Goal: Task Accomplishment & Management: Use online tool/utility

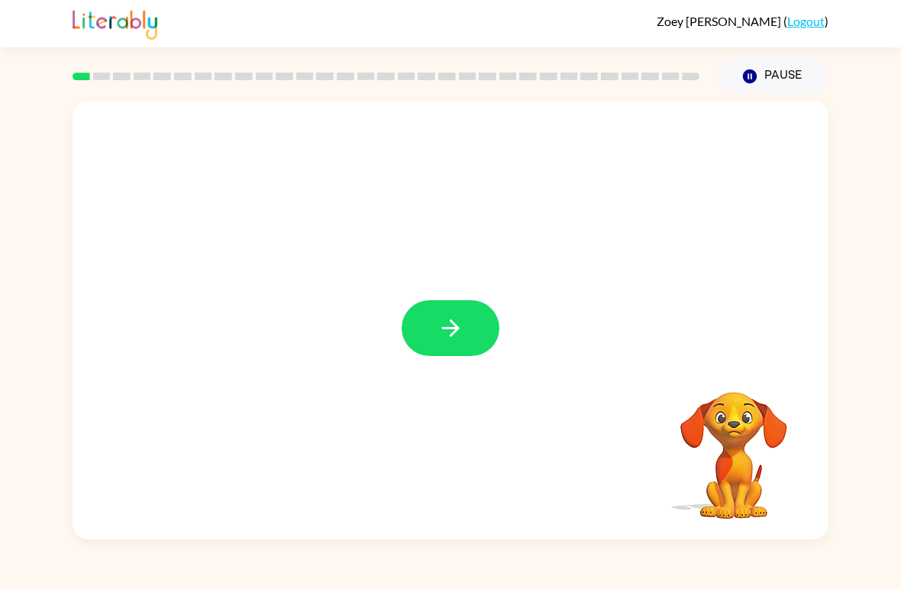
click at [458, 339] on icon "button" at bounding box center [451, 328] width 27 height 27
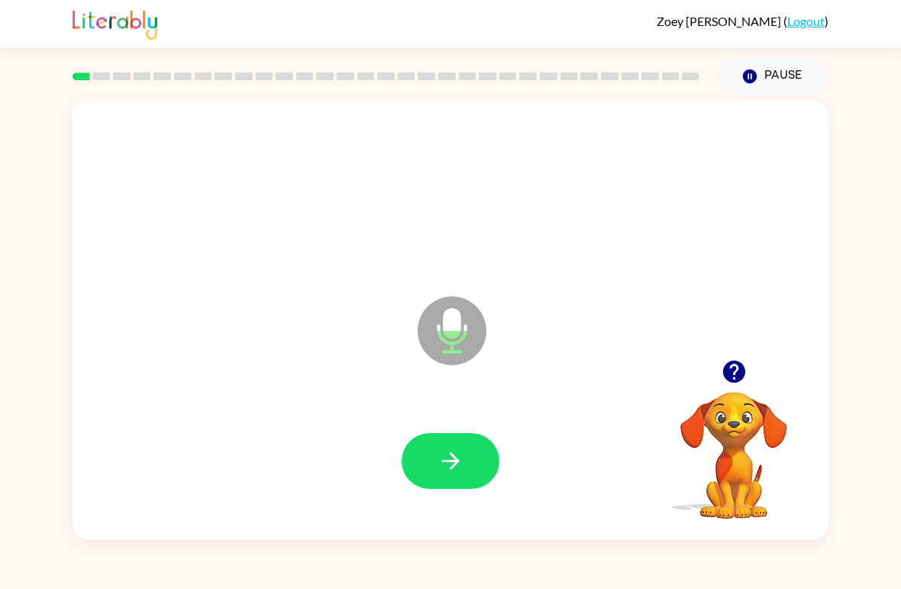
click at [454, 469] on icon "button" at bounding box center [451, 461] width 27 height 27
click at [490, 452] on button "button" at bounding box center [451, 461] width 98 height 56
click at [437, 446] on button "button" at bounding box center [451, 461] width 98 height 56
click at [419, 480] on button "button" at bounding box center [451, 461] width 98 height 56
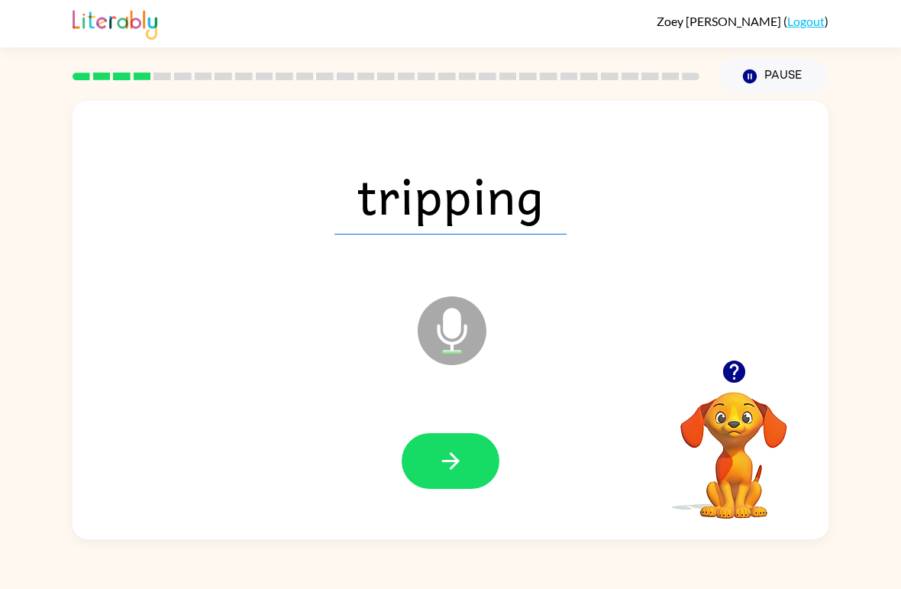
click at [435, 498] on div at bounding box center [451, 462] width 726 height 126
click at [437, 480] on button "button" at bounding box center [451, 461] width 98 height 56
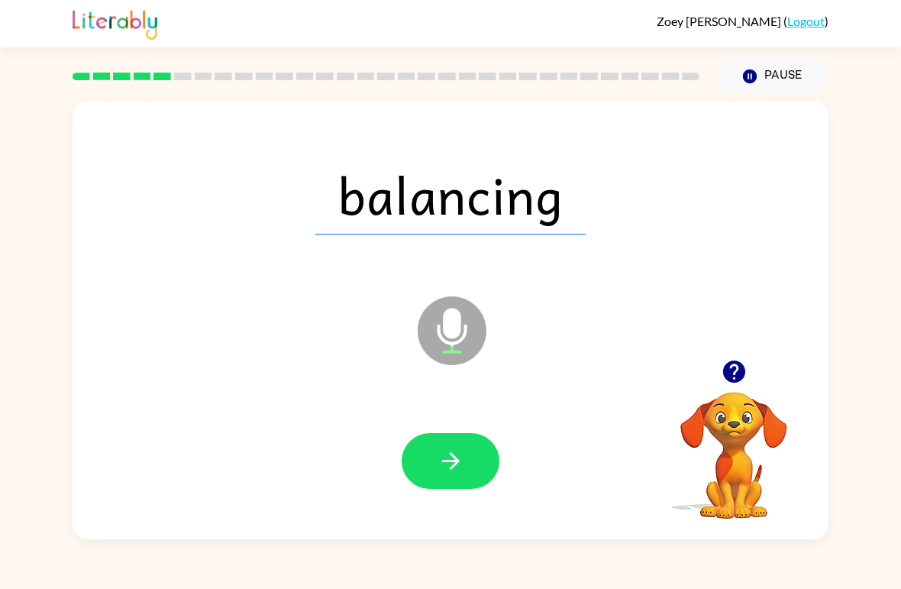
click at [437, 503] on div at bounding box center [451, 462] width 726 height 126
click at [426, 466] on button "button" at bounding box center [451, 461] width 98 height 56
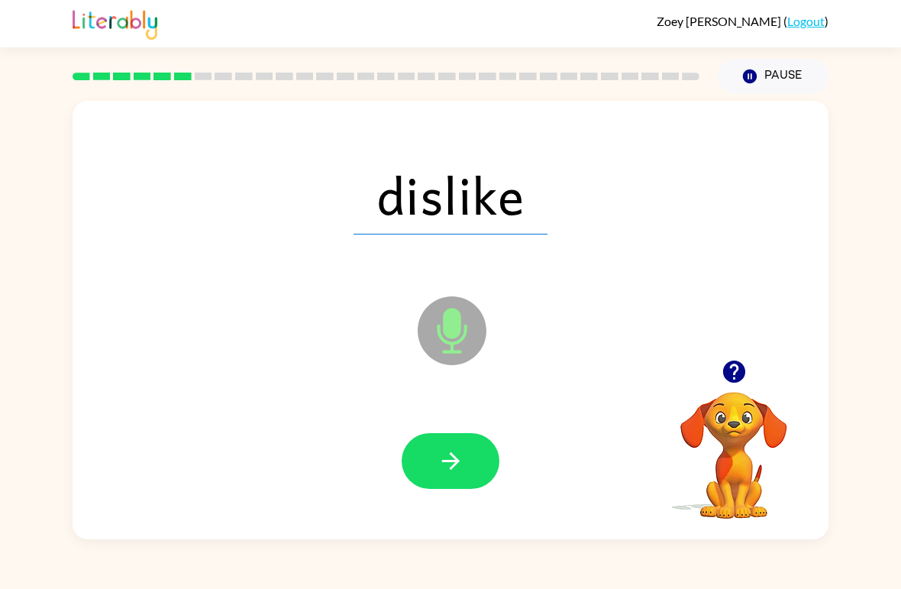
click at [458, 446] on button "button" at bounding box center [451, 461] width 98 height 56
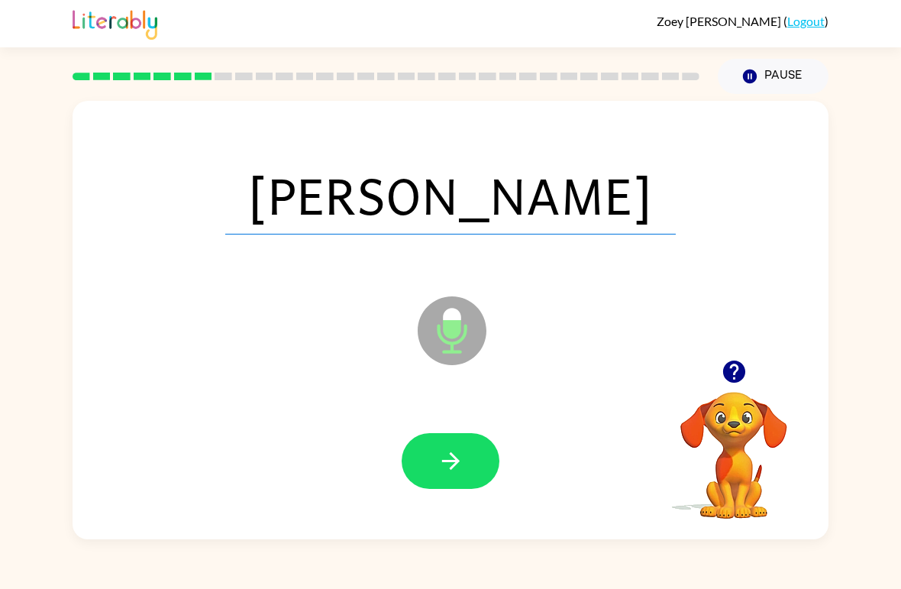
click at [435, 464] on button "button" at bounding box center [451, 461] width 98 height 56
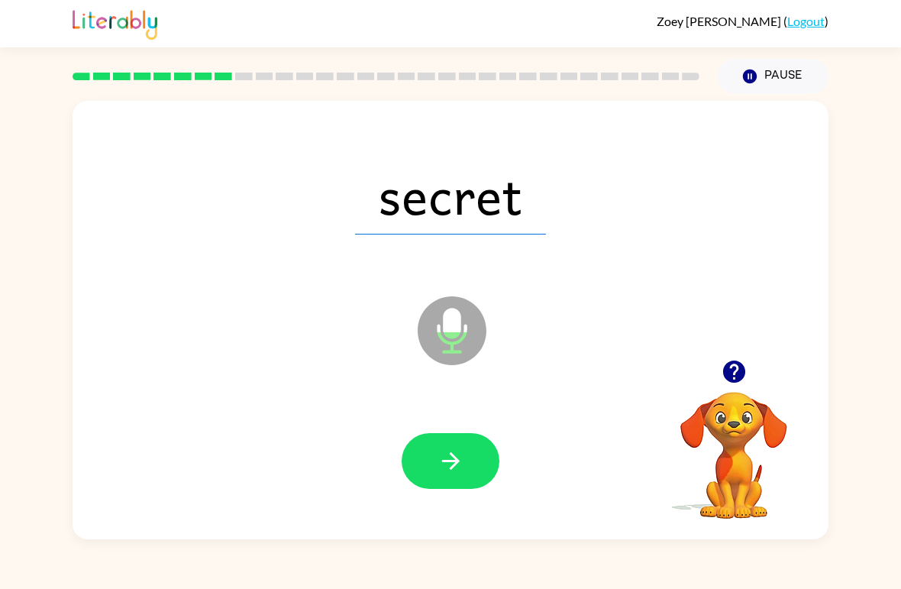
click at [445, 454] on icon "button" at bounding box center [451, 461] width 27 height 27
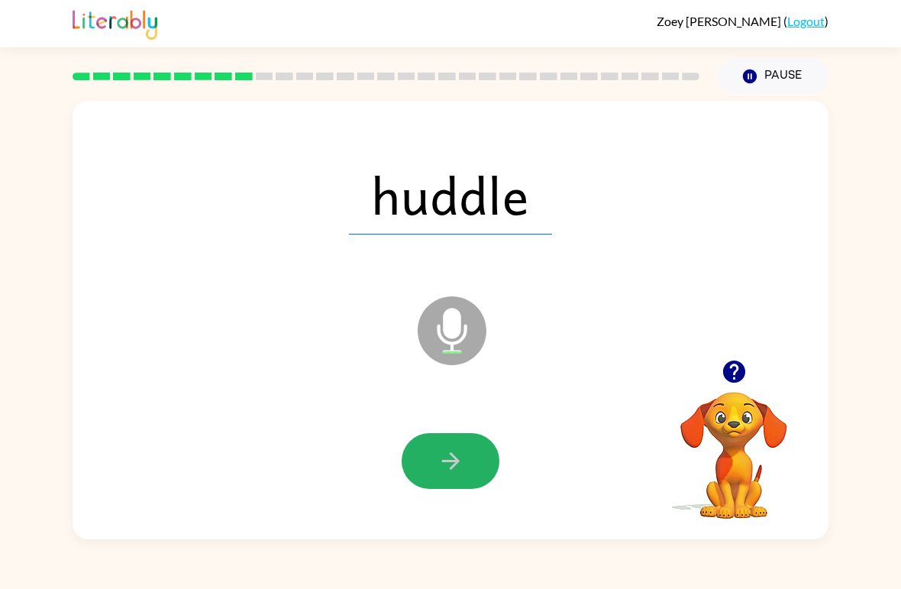
click at [439, 477] on button "button" at bounding box center [451, 461] width 98 height 56
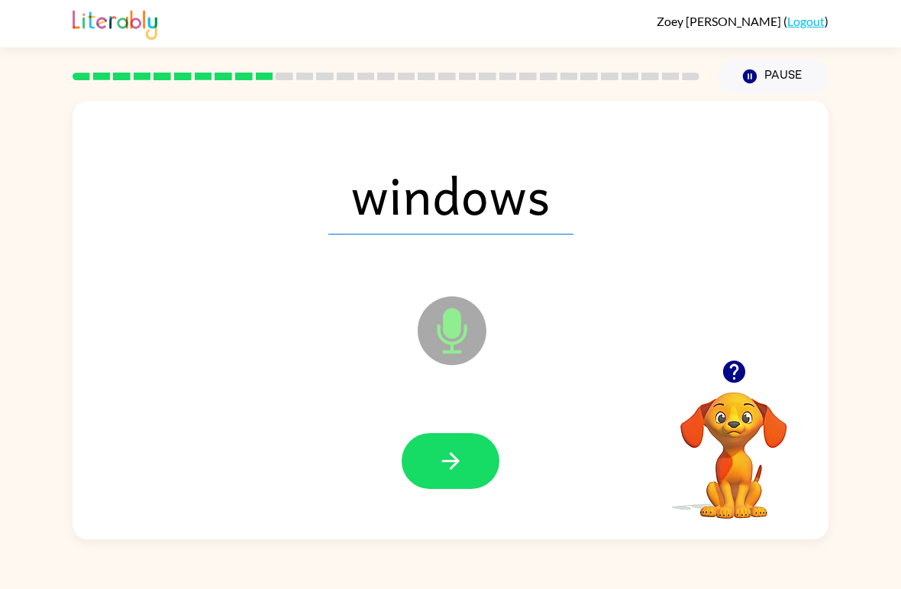
click at [451, 465] on icon "button" at bounding box center [451, 461] width 27 height 27
click at [454, 479] on button "button" at bounding box center [451, 461] width 98 height 56
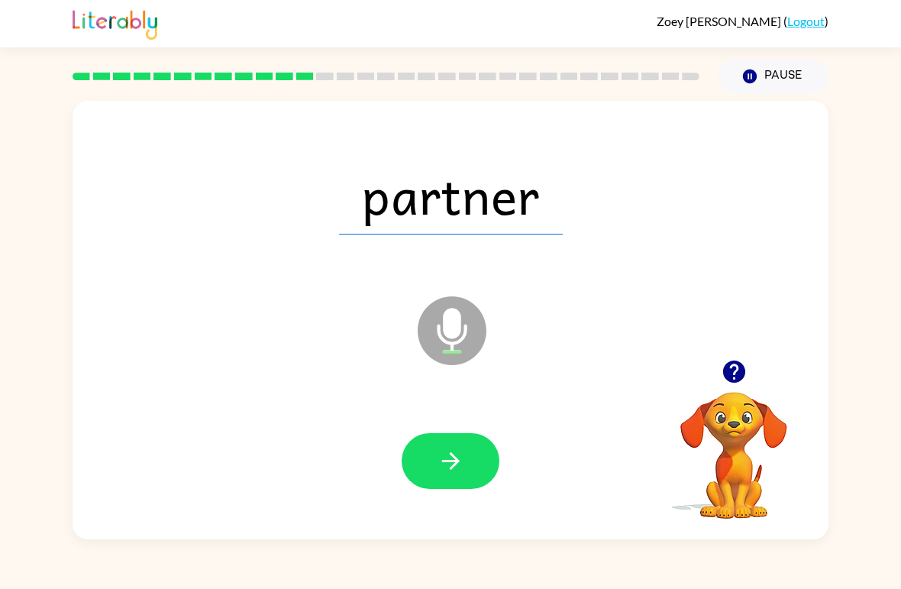
click at [454, 461] on icon "button" at bounding box center [450, 461] width 18 height 18
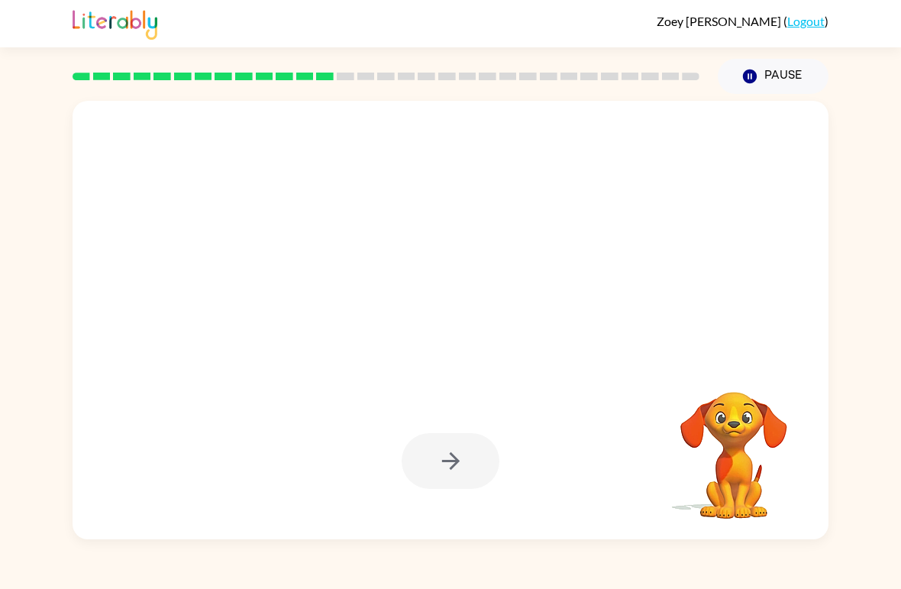
click at [40, 386] on div "Your browser must support playing .mp4 files to use Literably. Please try using…" at bounding box center [450, 316] width 901 height 445
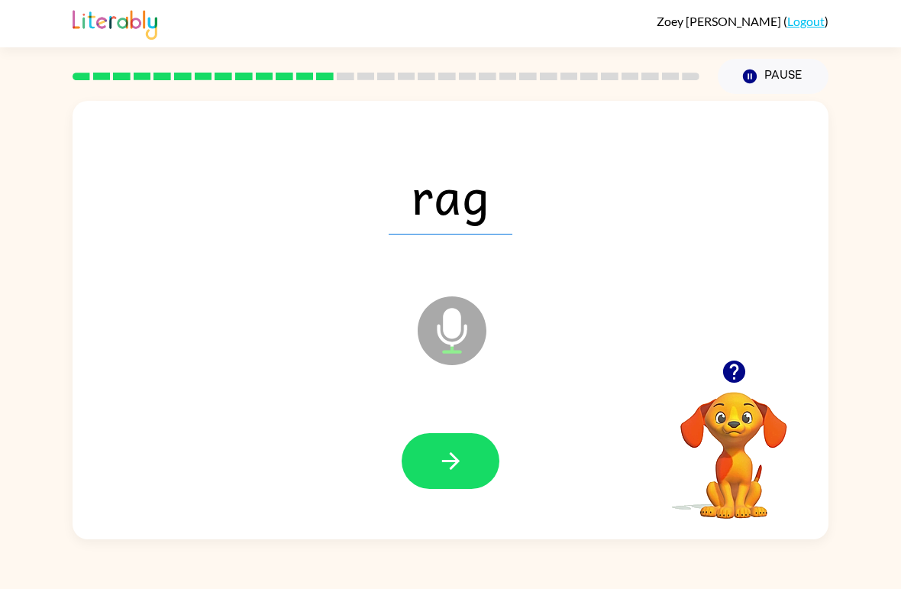
click at [451, 447] on button "button" at bounding box center [451, 461] width 98 height 56
click at [443, 469] on icon "button" at bounding box center [451, 461] width 27 height 27
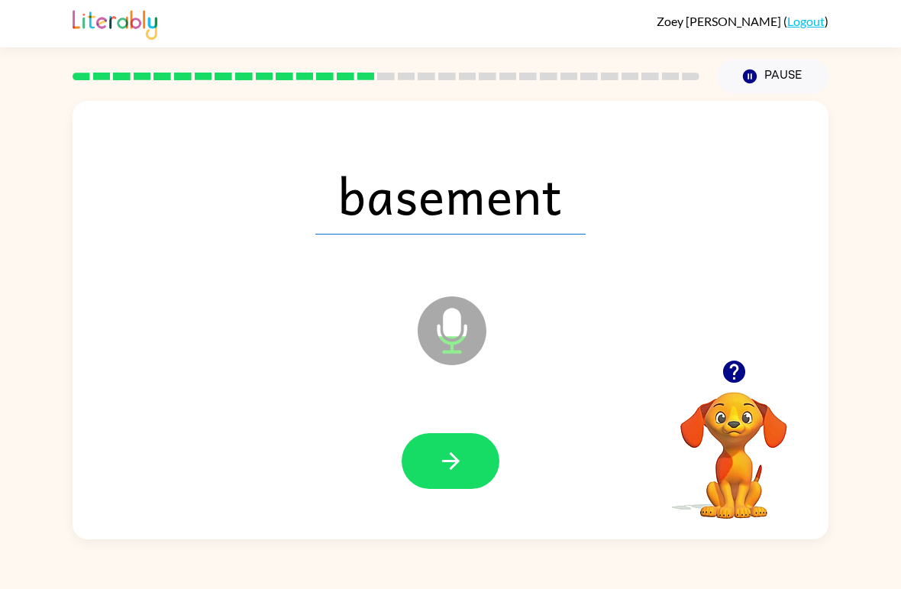
click at [454, 465] on icon "button" at bounding box center [450, 461] width 18 height 18
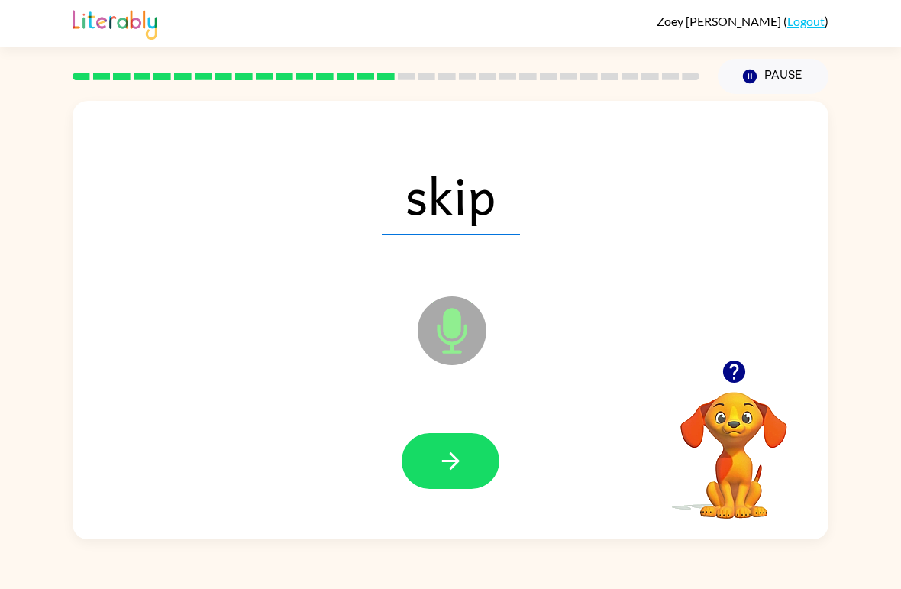
click at [468, 443] on button "button" at bounding box center [451, 461] width 98 height 56
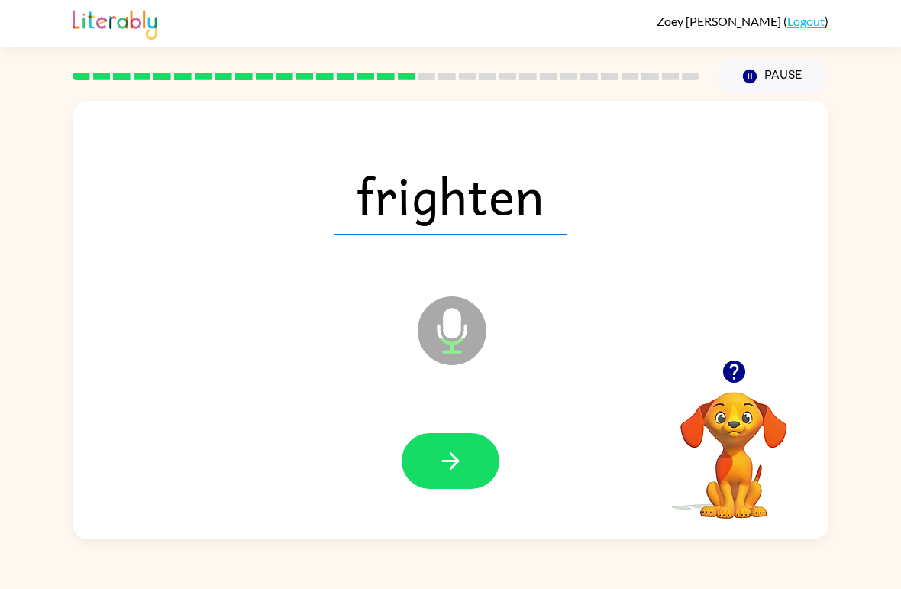
click at [458, 461] on icon "button" at bounding box center [450, 461] width 18 height 18
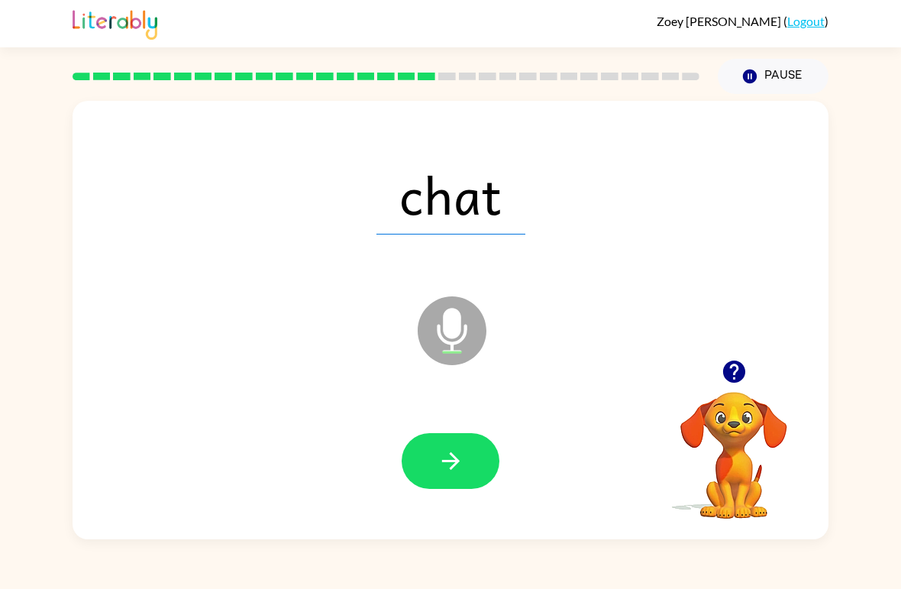
click at [468, 464] on button "button" at bounding box center [451, 461] width 98 height 56
click at [456, 489] on button "button" at bounding box center [451, 461] width 98 height 56
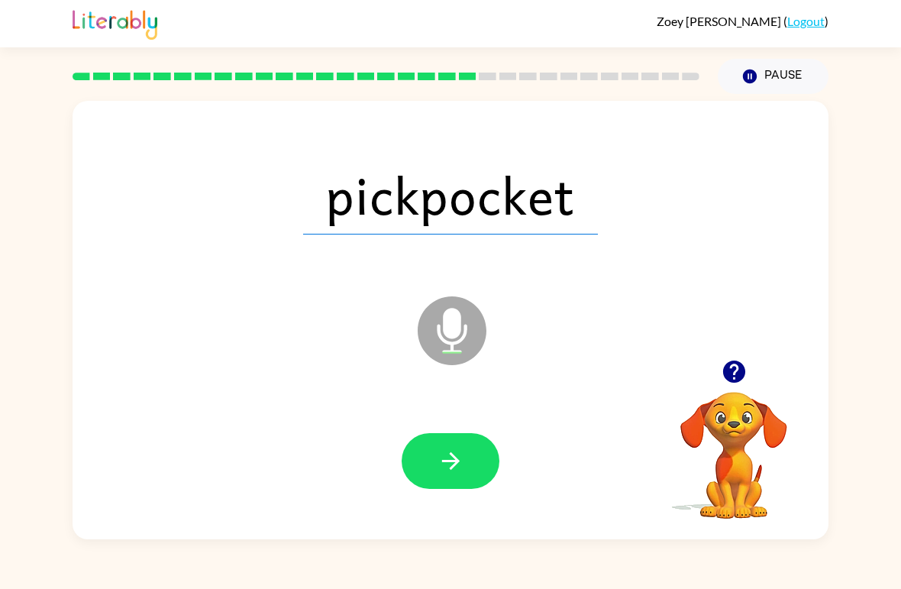
click at [443, 469] on icon "button" at bounding box center [451, 461] width 27 height 27
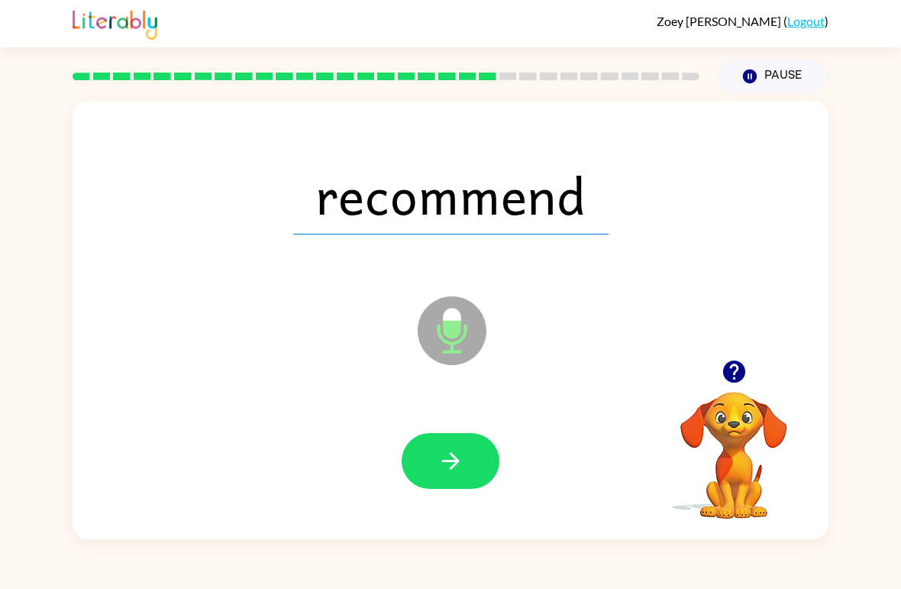
click at [438, 478] on button "button" at bounding box center [451, 461] width 98 height 56
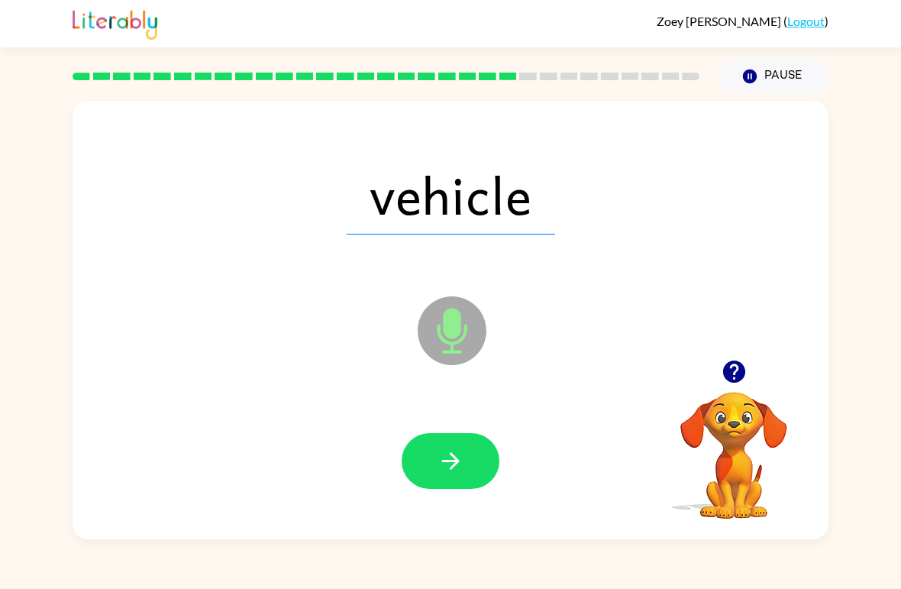
click at [460, 455] on icon "button" at bounding box center [451, 461] width 27 height 27
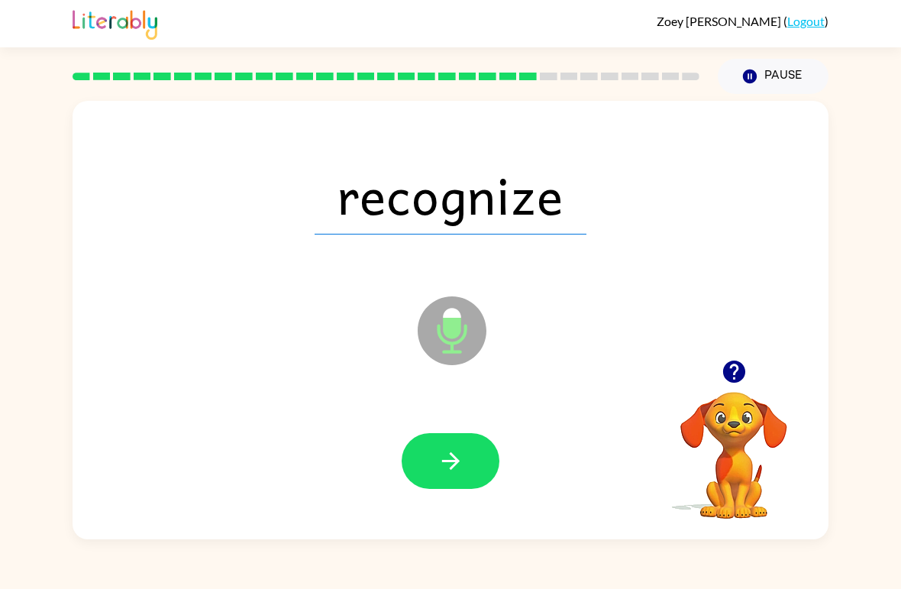
click at [456, 481] on button "button" at bounding box center [451, 461] width 98 height 56
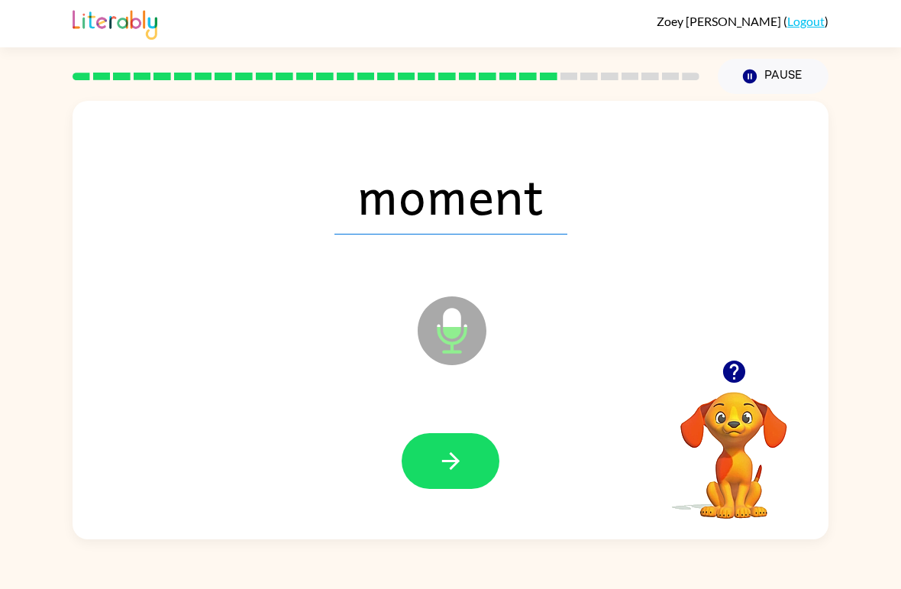
click at [459, 453] on icon "button" at bounding box center [451, 461] width 27 height 27
click at [461, 453] on icon "button" at bounding box center [451, 461] width 27 height 27
click at [438, 474] on icon "button" at bounding box center [451, 461] width 27 height 27
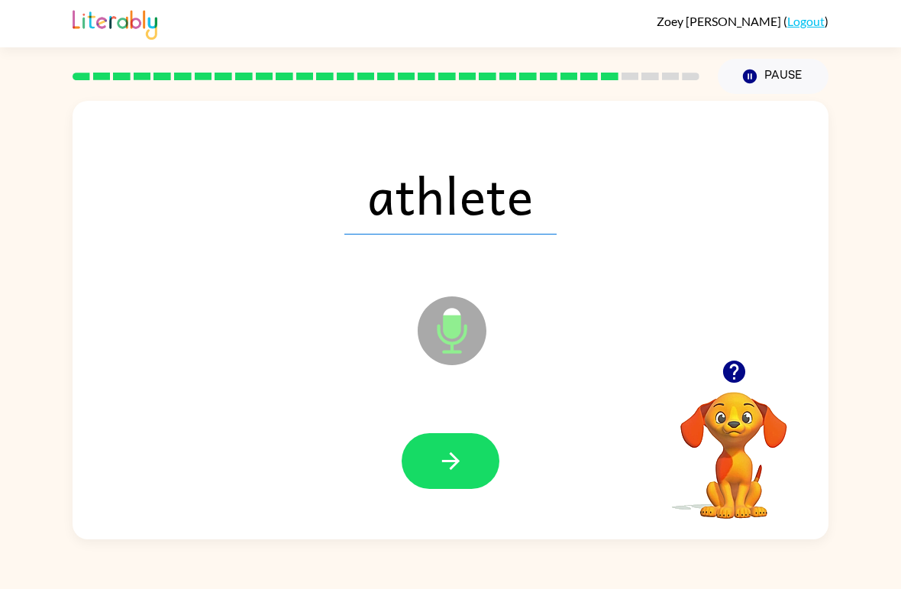
click at [441, 463] on icon "button" at bounding box center [451, 461] width 27 height 27
click at [457, 479] on button "button" at bounding box center [451, 461] width 98 height 56
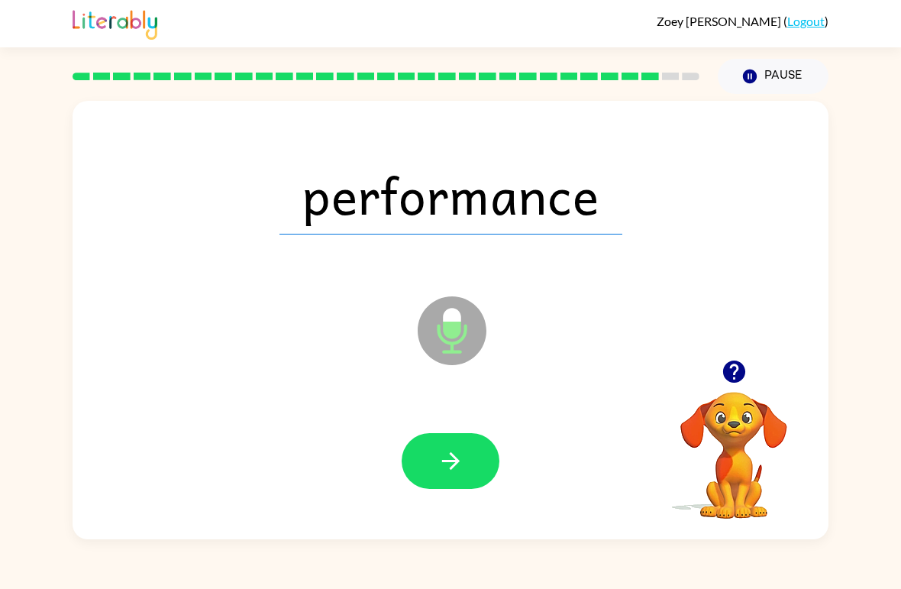
click at [458, 480] on button "button" at bounding box center [451, 461] width 98 height 56
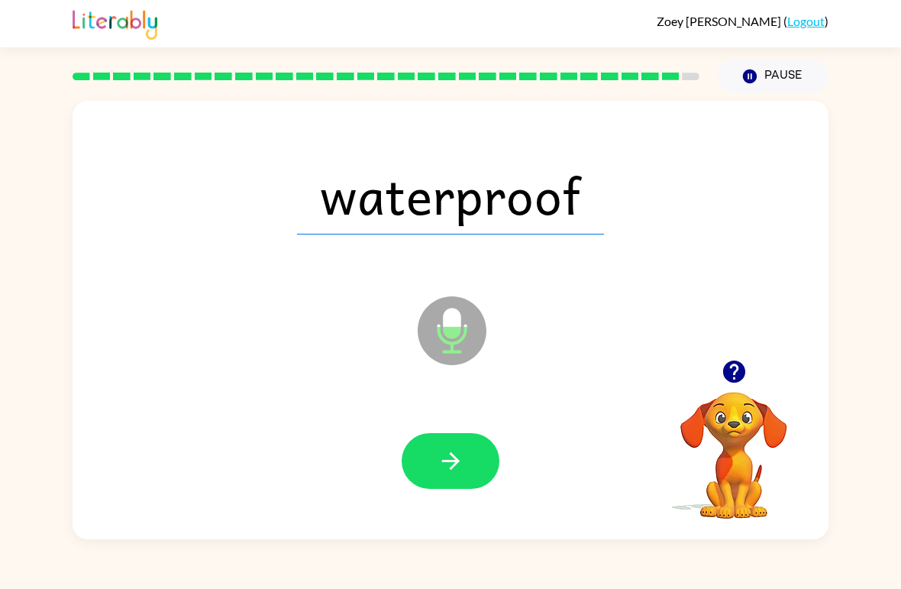
click at [462, 450] on icon "button" at bounding box center [451, 461] width 27 height 27
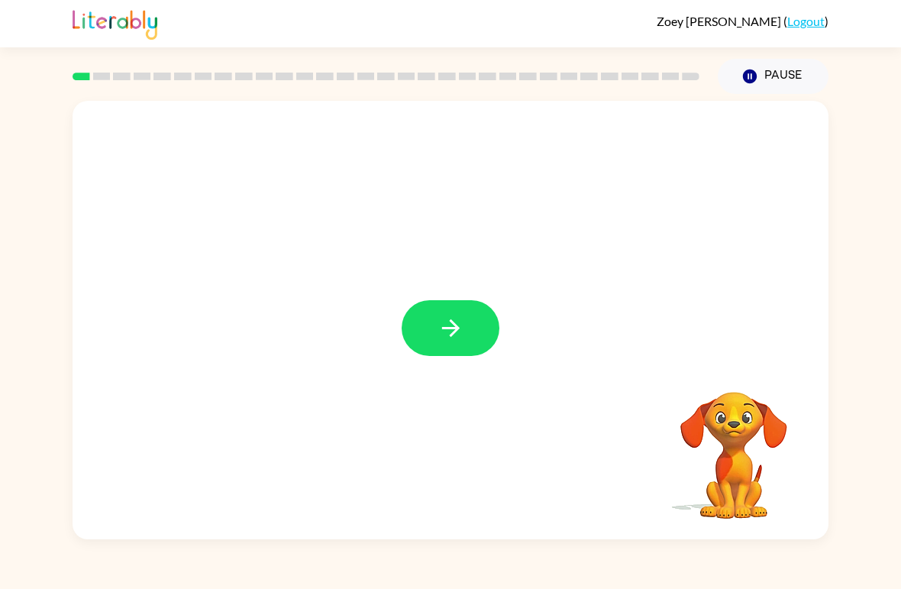
click at [466, 315] on button "button" at bounding box center [451, 328] width 98 height 56
click at [447, 351] on div at bounding box center [451, 320] width 756 height 438
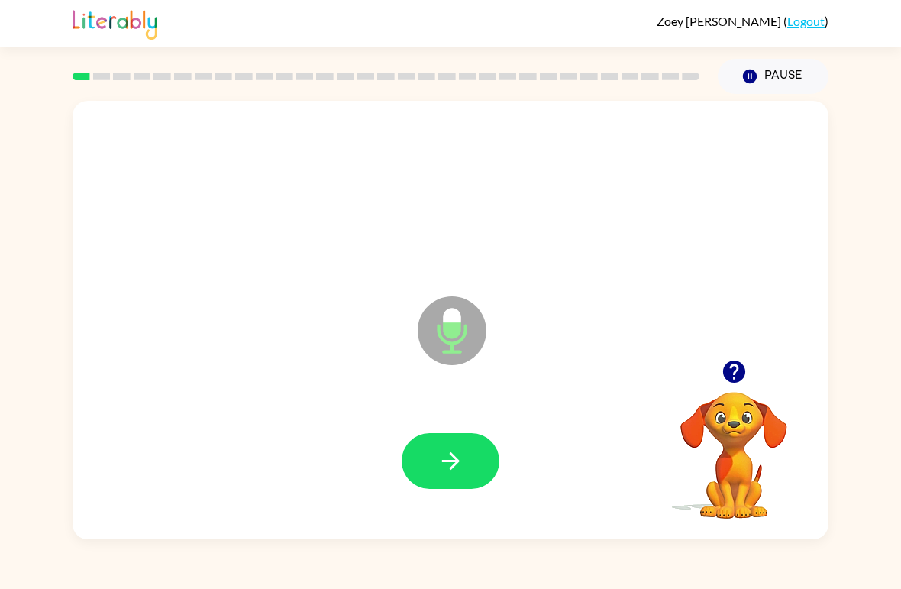
click at [461, 458] on icon "button" at bounding box center [451, 461] width 27 height 27
click at [454, 474] on icon "button" at bounding box center [451, 461] width 27 height 27
click at [451, 470] on icon "button" at bounding box center [450, 461] width 18 height 18
click at [454, 479] on button "button" at bounding box center [451, 461] width 98 height 56
click at [452, 469] on icon "button" at bounding box center [450, 461] width 18 height 18
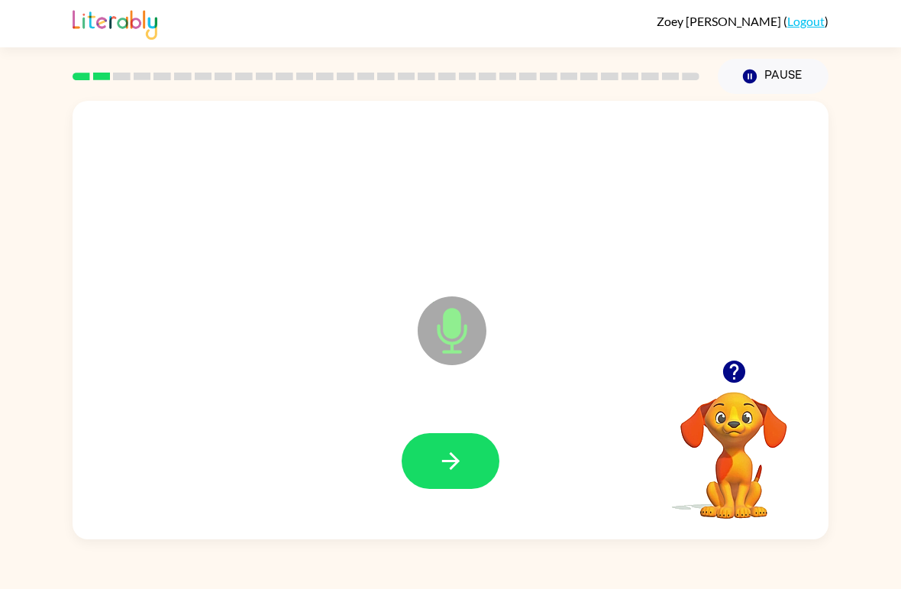
click at [461, 441] on button "button" at bounding box center [451, 461] width 98 height 56
click at [465, 478] on button "button" at bounding box center [451, 461] width 98 height 56
click at [473, 465] on button "button" at bounding box center [451, 461] width 98 height 56
click at [431, 482] on button "button" at bounding box center [451, 461] width 98 height 56
click at [447, 451] on icon "button" at bounding box center [451, 461] width 27 height 27
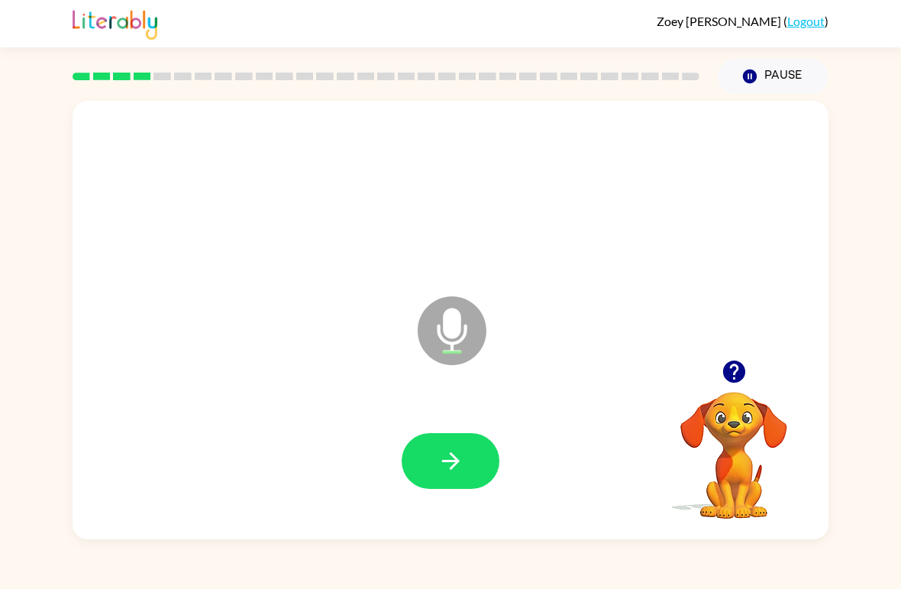
click at [436, 456] on button "button" at bounding box center [451, 461] width 98 height 56
click at [451, 464] on icon "button" at bounding box center [451, 461] width 27 height 27
click at [461, 431] on div at bounding box center [451, 462] width 726 height 126
click at [449, 448] on icon "button" at bounding box center [451, 461] width 27 height 27
click at [736, 363] on icon "button" at bounding box center [734, 372] width 22 height 22
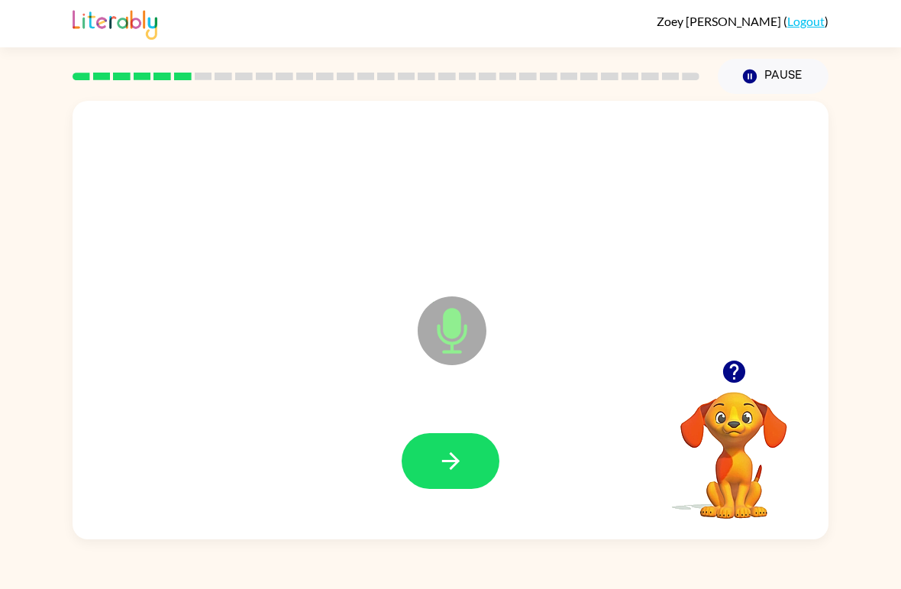
click at [451, 454] on icon "button" at bounding box center [450, 461] width 18 height 18
click at [458, 453] on icon "button" at bounding box center [451, 461] width 27 height 27
click at [454, 498] on div at bounding box center [451, 462] width 726 height 126
click at [461, 459] on icon "button" at bounding box center [451, 461] width 27 height 27
click at [458, 441] on button "button" at bounding box center [451, 461] width 98 height 56
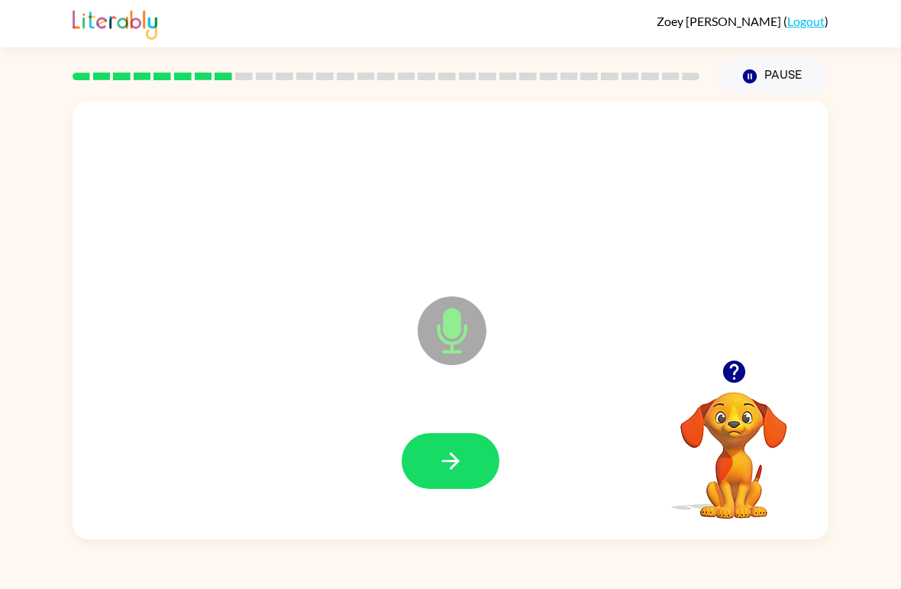
click at [470, 450] on button "button" at bounding box center [451, 461] width 98 height 56
click at [477, 436] on button "button" at bounding box center [451, 461] width 98 height 56
click at [738, 377] on icon "button" at bounding box center [734, 372] width 22 height 22
click at [454, 464] on icon "button" at bounding box center [451, 461] width 27 height 27
click at [445, 469] on icon "button" at bounding box center [451, 461] width 27 height 27
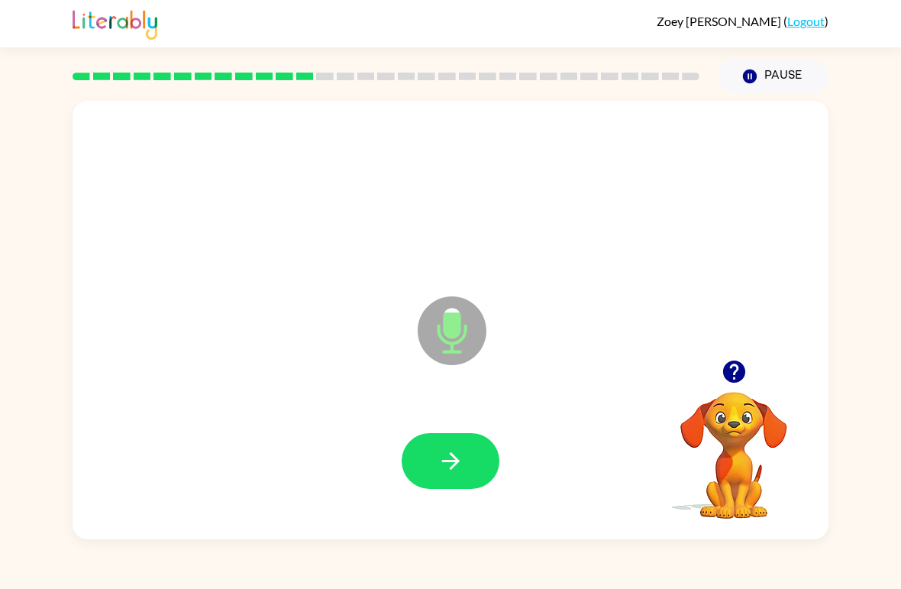
click at [470, 483] on button "button" at bounding box center [451, 461] width 98 height 56
click at [749, 373] on button "button" at bounding box center [734, 371] width 39 height 39
click at [445, 449] on icon "button" at bounding box center [451, 461] width 27 height 27
click at [457, 462] on icon "button" at bounding box center [450, 461] width 18 height 18
click at [383, 496] on div at bounding box center [451, 462] width 726 height 126
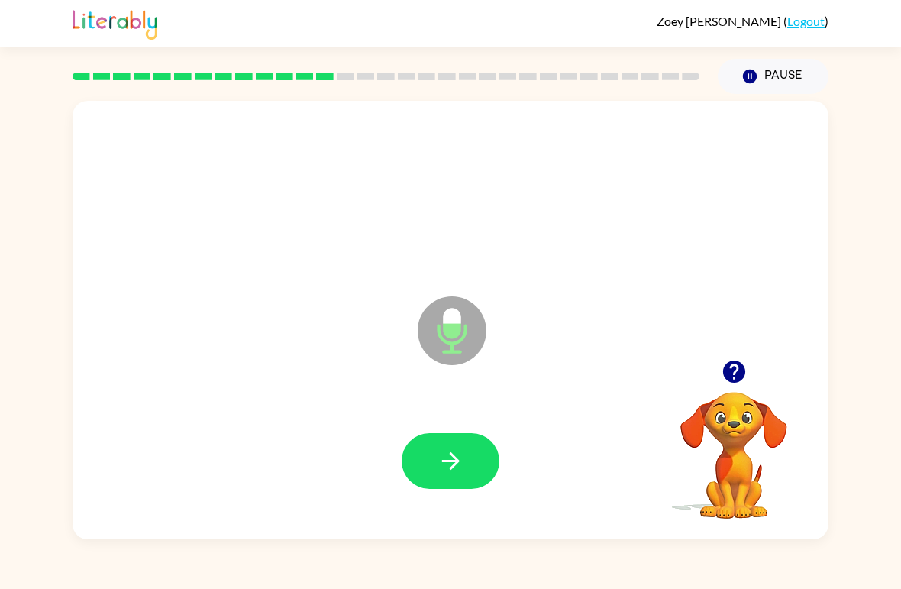
click at [457, 454] on icon "button" at bounding box center [451, 461] width 27 height 27
click at [483, 459] on button "button" at bounding box center [451, 461] width 98 height 56
click at [433, 451] on button "button" at bounding box center [451, 461] width 98 height 56
click at [480, 445] on button "button" at bounding box center [451, 461] width 98 height 56
click at [456, 455] on icon "button" at bounding box center [451, 461] width 27 height 27
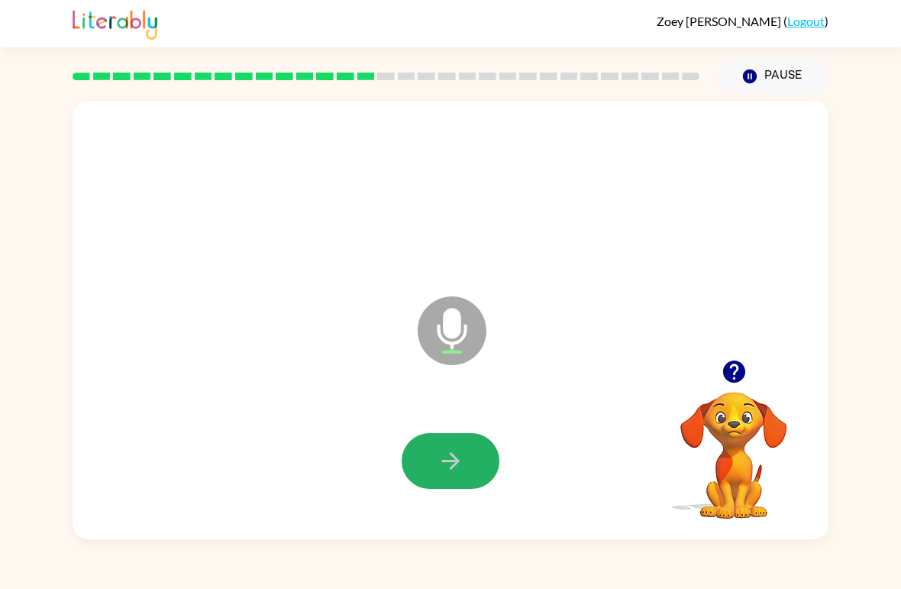
click at [458, 461] on icon "button" at bounding box center [450, 461] width 18 height 18
click at [467, 445] on button "button" at bounding box center [451, 461] width 98 height 56
click at [449, 452] on icon "button" at bounding box center [451, 461] width 27 height 27
click at [458, 423] on div at bounding box center [451, 462] width 726 height 126
click at [443, 463] on icon "button" at bounding box center [450, 461] width 18 height 18
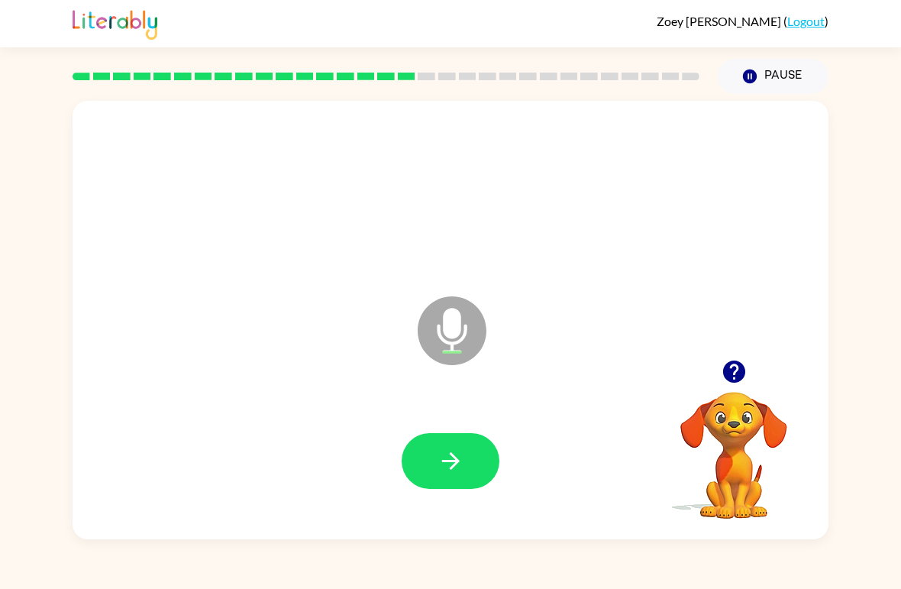
click at [464, 444] on button "button" at bounding box center [451, 461] width 98 height 56
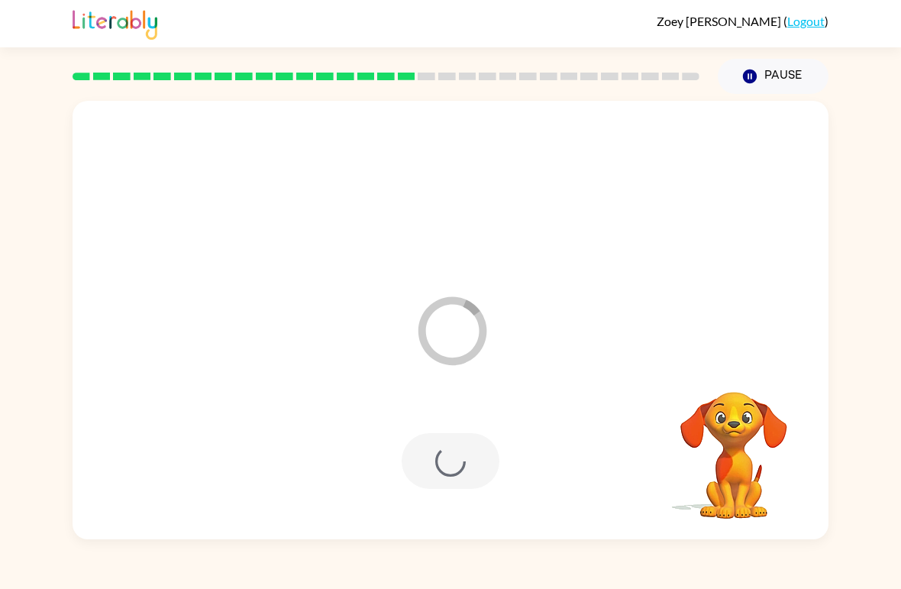
click at [467, 470] on div at bounding box center [451, 461] width 98 height 56
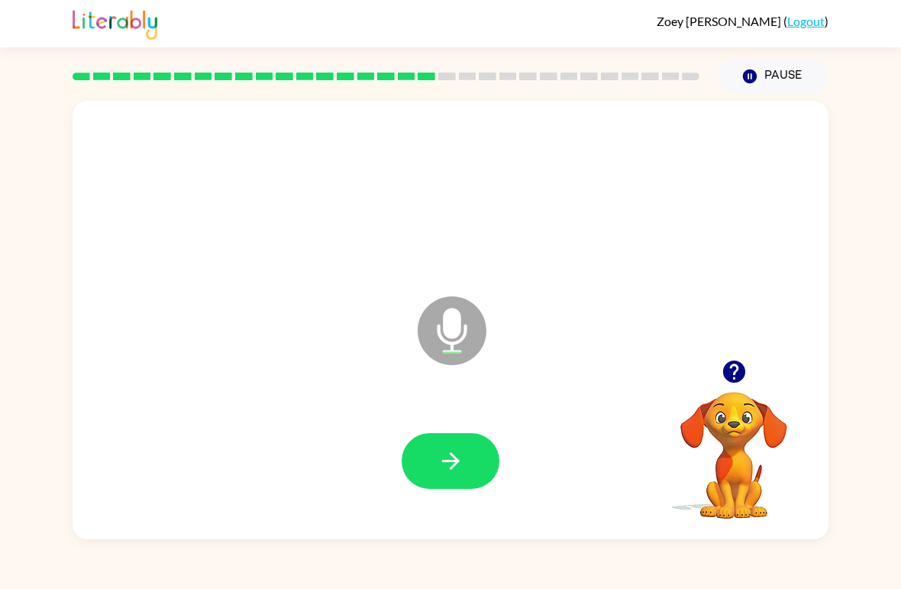
click at [726, 379] on icon "button" at bounding box center [734, 372] width 22 height 22
click at [439, 462] on icon "button" at bounding box center [451, 461] width 27 height 27
click at [458, 447] on button "button" at bounding box center [451, 461] width 98 height 56
click at [463, 470] on icon "button" at bounding box center [451, 461] width 27 height 27
click at [468, 481] on button "button" at bounding box center [451, 461] width 98 height 56
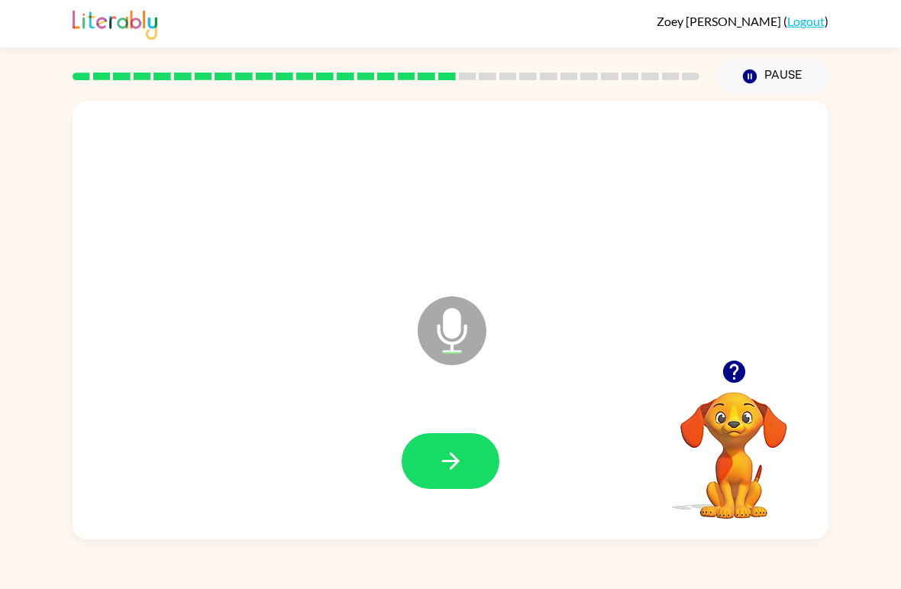
click at [463, 451] on icon "button" at bounding box center [451, 461] width 27 height 27
click at [445, 440] on button "button" at bounding box center [451, 461] width 98 height 56
click at [442, 477] on button "button" at bounding box center [451, 461] width 98 height 56
click at [448, 447] on button "button" at bounding box center [451, 461] width 98 height 56
click at [442, 435] on button "button" at bounding box center [451, 461] width 98 height 56
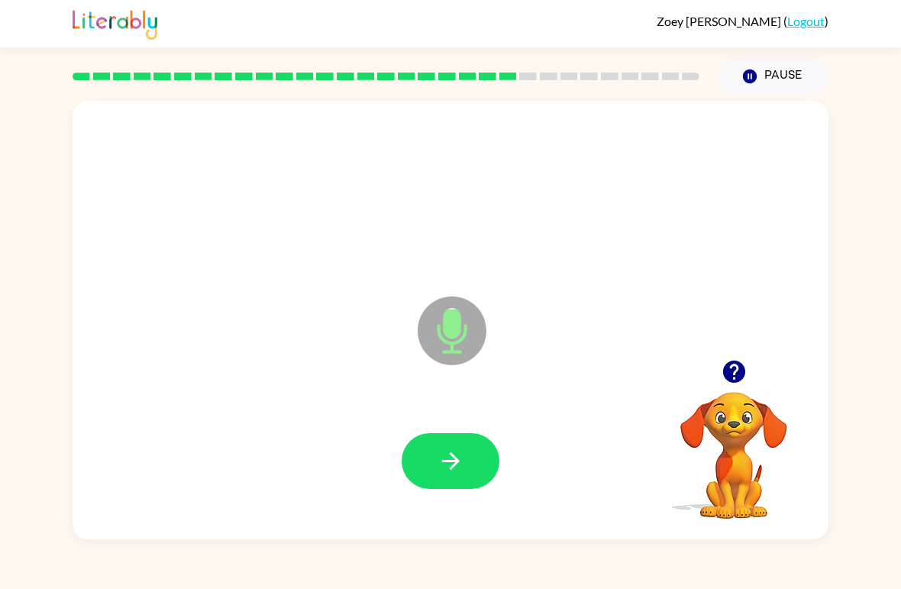
click at [434, 441] on button "button" at bounding box center [451, 461] width 98 height 56
click at [443, 461] on icon "button" at bounding box center [450, 461] width 18 height 18
click at [464, 456] on button "button" at bounding box center [451, 461] width 98 height 56
click at [458, 467] on icon "button" at bounding box center [451, 461] width 27 height 27
click at [455, 464] on icon "button" at bounding box center [450, 461] width 18 height 18
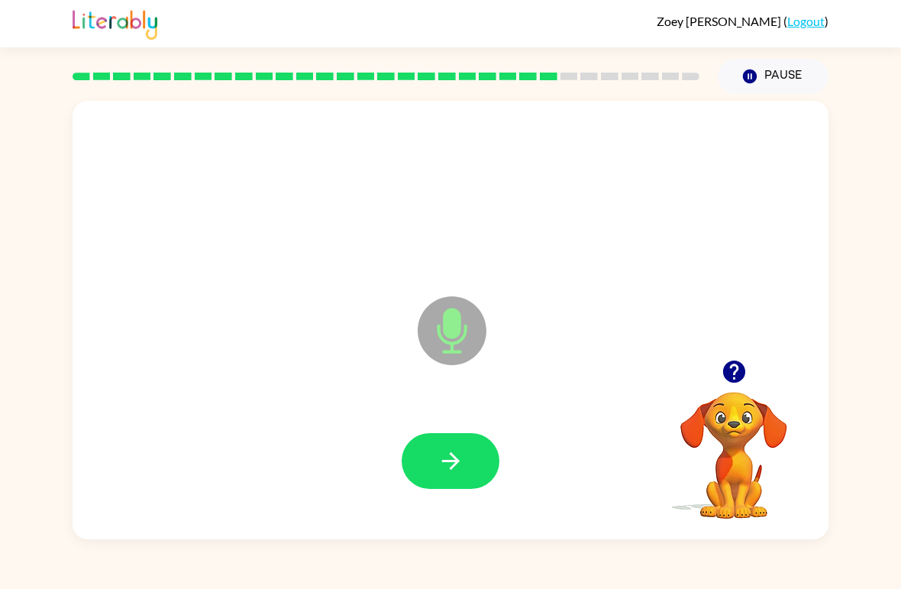
click at [474, 449] on button "button" at bounding box center [451, 461] width 98 height 56
click at [738, 377] on icon "button" at bounding box center [734, 372] width 22 height 22
